Goal: Information Seeking & Learning: Find specific fact

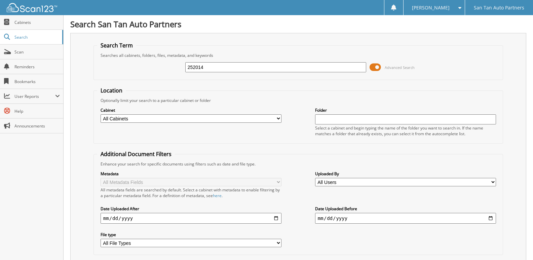
type input "252014"
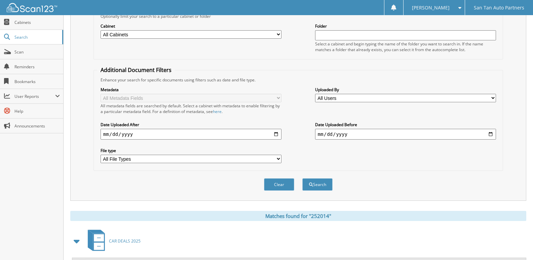
scroll to position [116, 0]
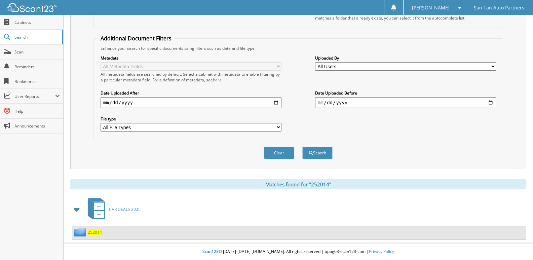
click at [91, 233] on span "252014" at bounding box center [95, 232] width 14 height 6
